Goal: Task Accomplishment & Management: Manage account settings

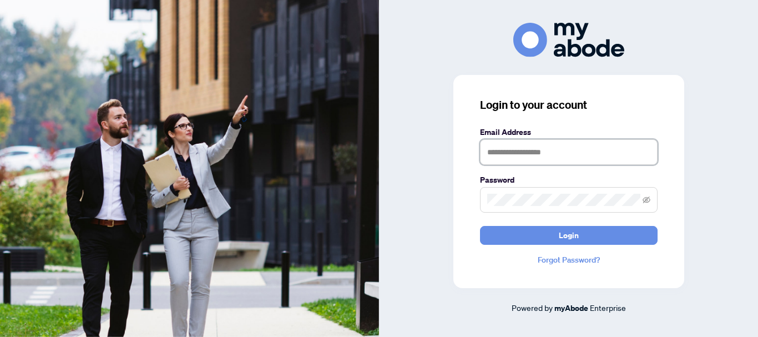
click at [508, 150] on input "text" at bounding box center [569, 152] width 178 height 26
type input "**********"
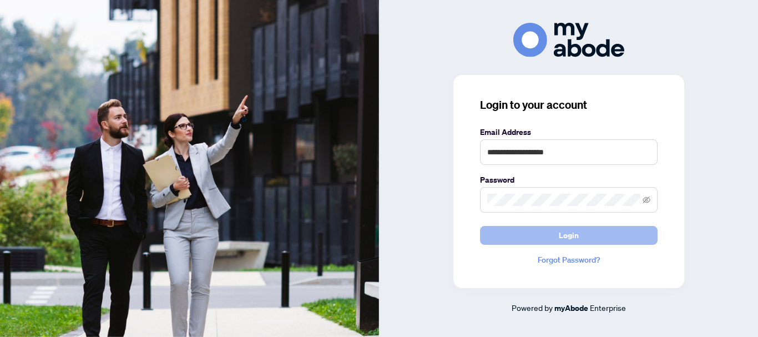
click at [546, 236] on button "Login" at bounding box center [569, 235] width 178 height 19
